Goal: Use online tool/utility: Utilize a website feature to perform a specific function

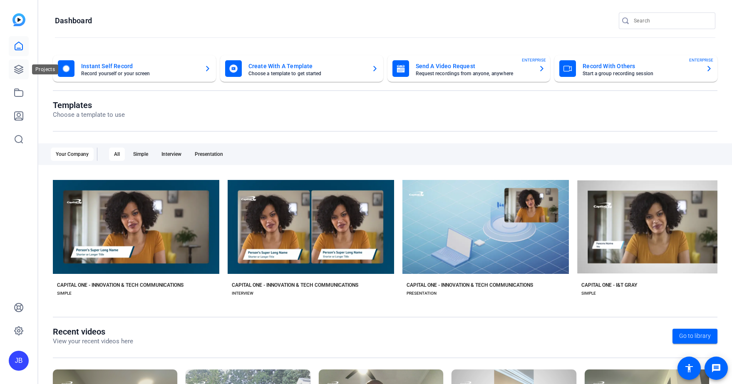
click at [20, 74] on icon at bounding box center [19, 69] width 10 height 10
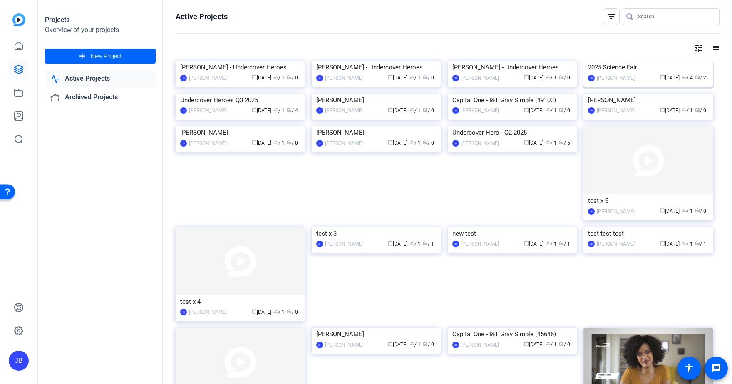
click at [616, 61] on img at bounding box center [647, 61] width 129 height 0
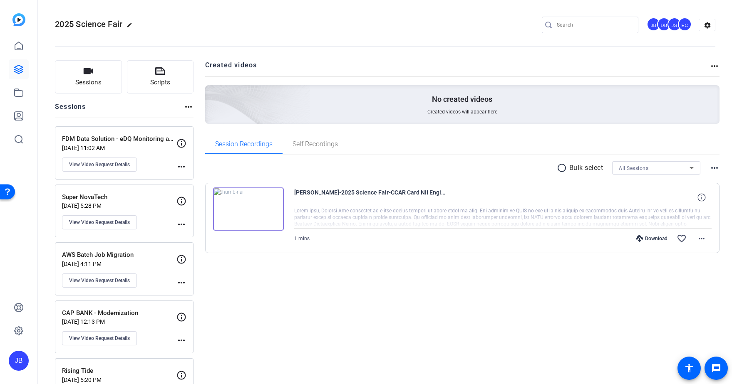
scroll to position [469, 0]
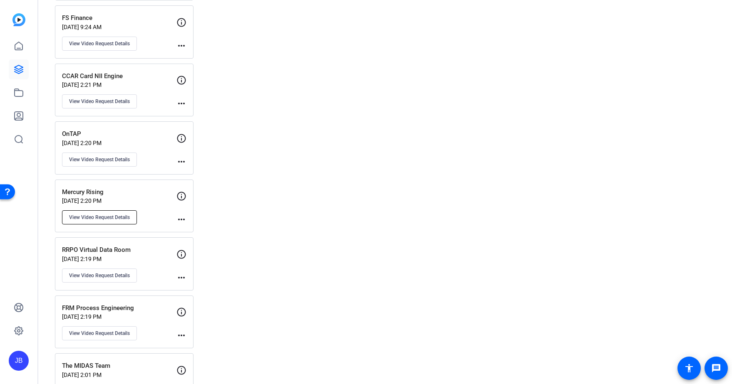
click at [121, 221] on button "View Video Request Details" at bounding box center [99, 218] width 75 height 14
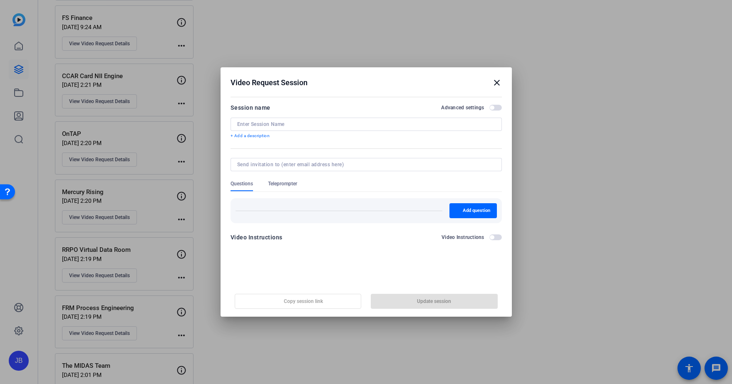
type input "Mercury Rising"
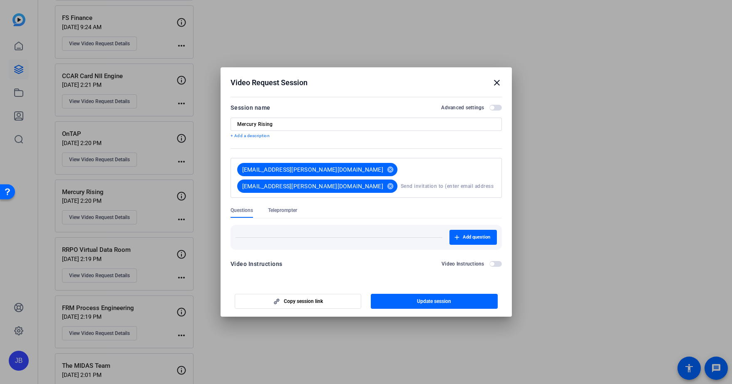
drag, startPoint x: 497, startPoint y: 82, endPoint x: 540, endPoint y: 92, distance: 44.7
click at [540, 92] on div "Video Request Session close Session name Advanced settings Mercury Rising + Add…" at bounding box center [366, 192] width 732 height 384
click at [501, 83] on h2 "Video Request Session close" at bounding box center [366, 80] width 291 height 27
click at [500, 82] on mat-icon "close" at bounding box center [497, 83] width 10 height 10
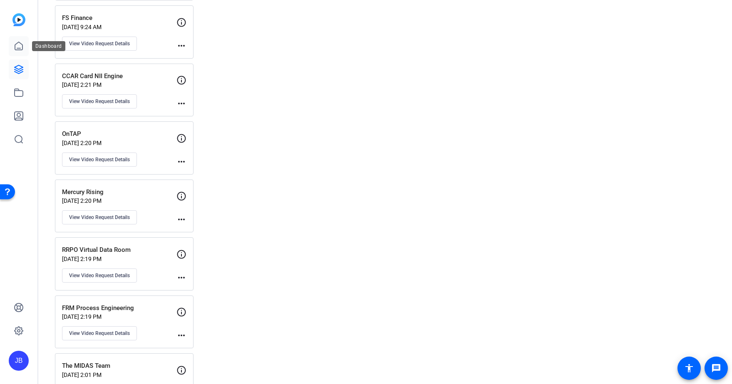
click at [24, 50] on link at bounding box center [19, 46] width 20 height 20
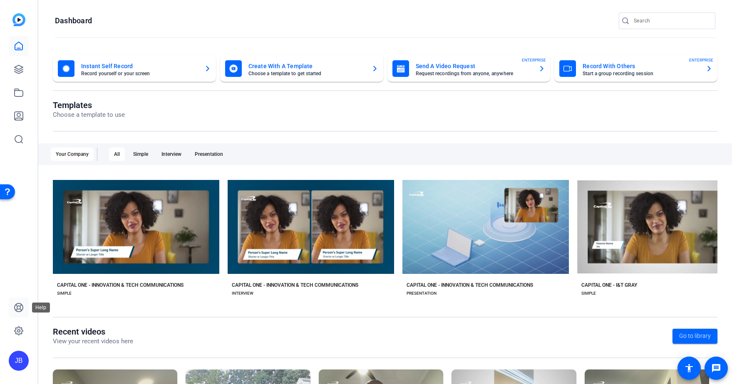
click at [15, 304] on icon at bounding box center [19, 308] width 10 height 10
click at [17, 69] on icon at bounding box center [19, 69] width 8 height 8
click at [157, 77] on mat-card "Instant Self Record Record yourself or your screen" at bounding box center [134, 68] width 163 height 27
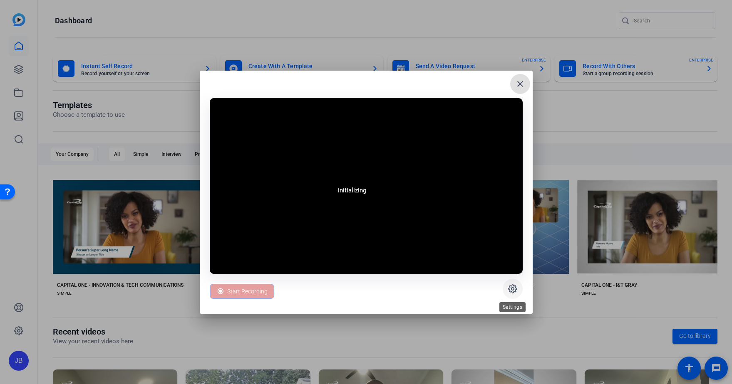
click at [515, 289] on icon at bounding box center [513, 289] width 10 height 10
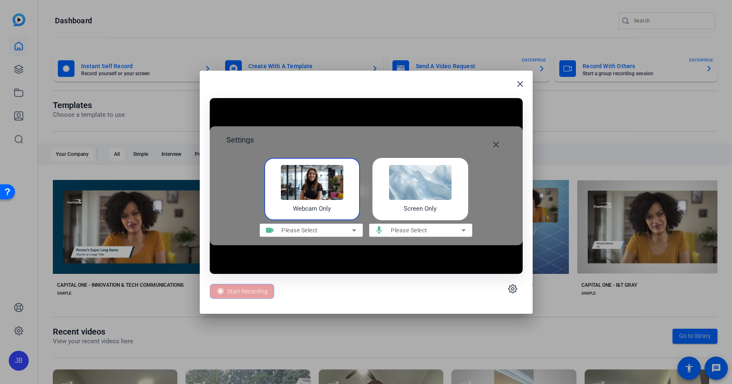
click at [441, 208] on div "Screen Only" at bounding box center [420, 189] width 96 height 62
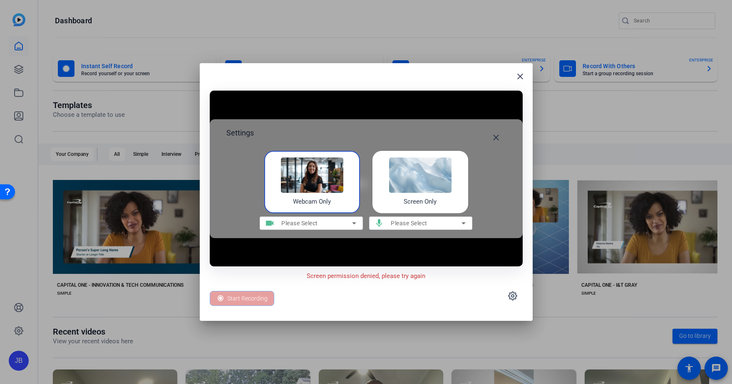
click at [354, 224] on icon at bounding box center [354, 224] width 4 height 2
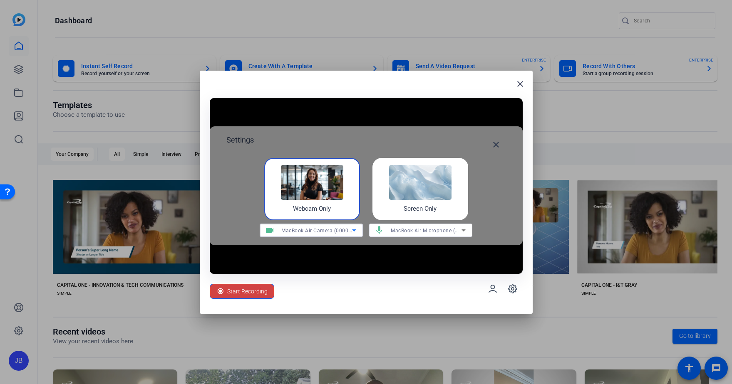
click at [356, 227] on icon at bounding box center [354, 231] width 10 height 10
click at [353, 231] on div at bounding box center [366, 192] width 732 height 384
click at [492, 284] on icon at bounding box center [493, 289] width 10 height 10
click at [521, 84] on mat-icon "close" at bounding box center [520, 84] width 10 height 10
